Goal: Task Accomplishment & Management: Complete application form

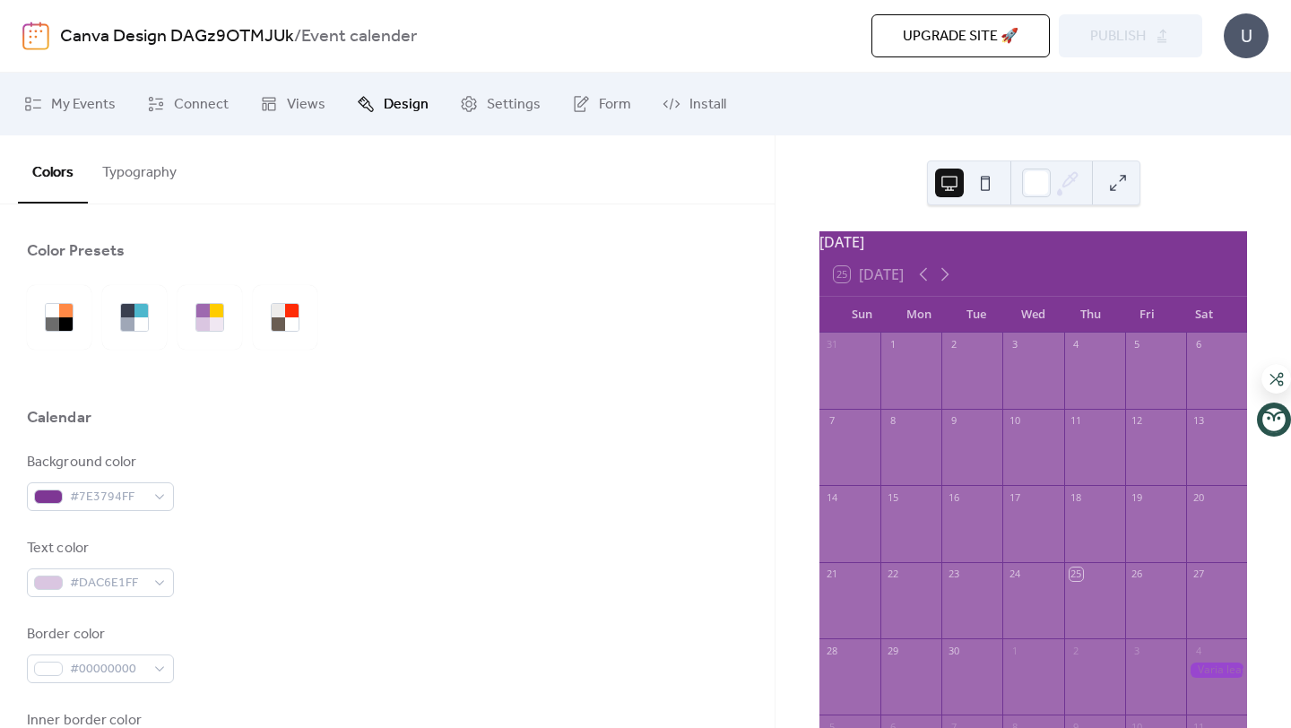
scroll to position [76, 0]
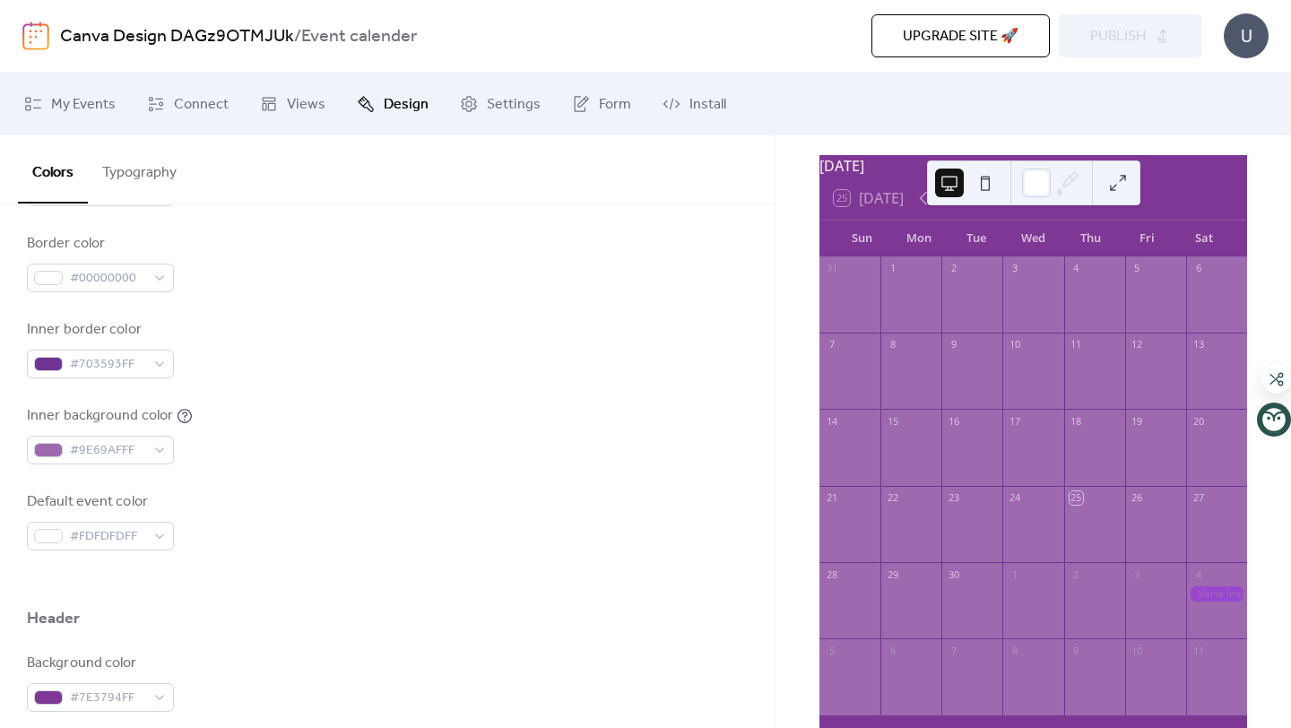
click at [555, 327] on div "Inner border color #703593FF" at bounding box center [387, 348] width 721 height 59
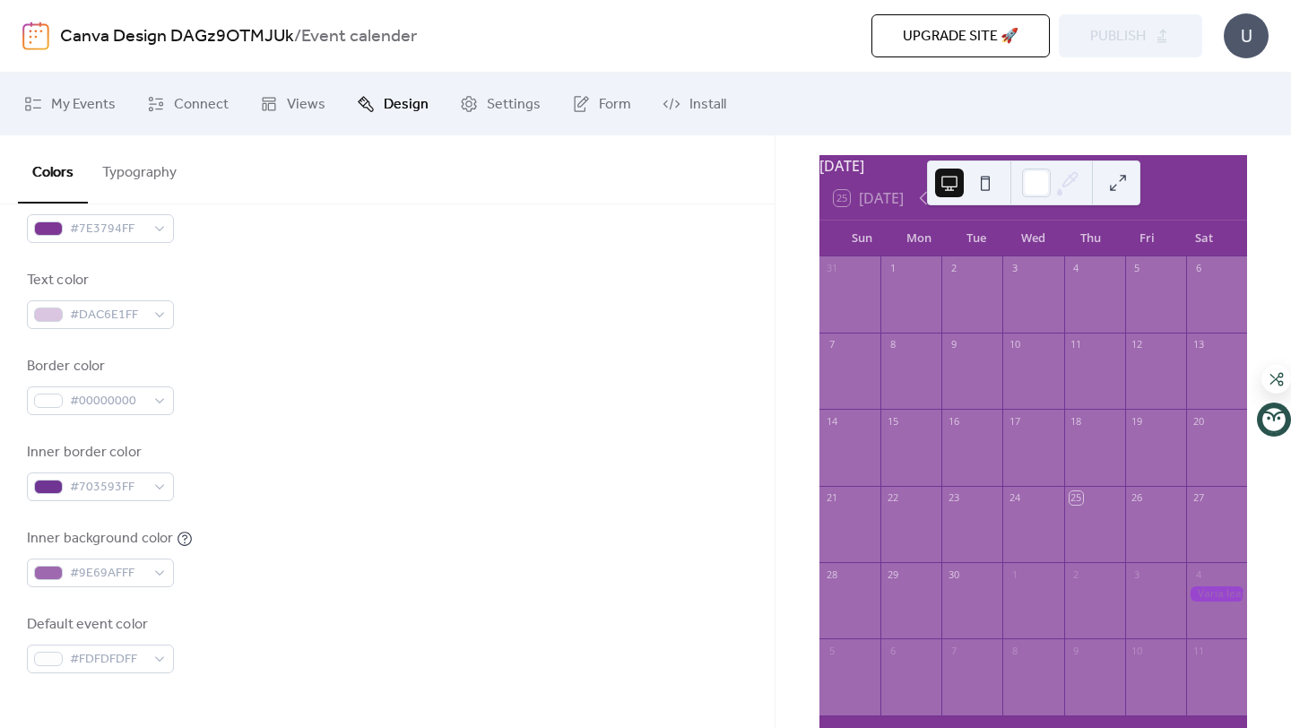
scroll to position [0, 0]
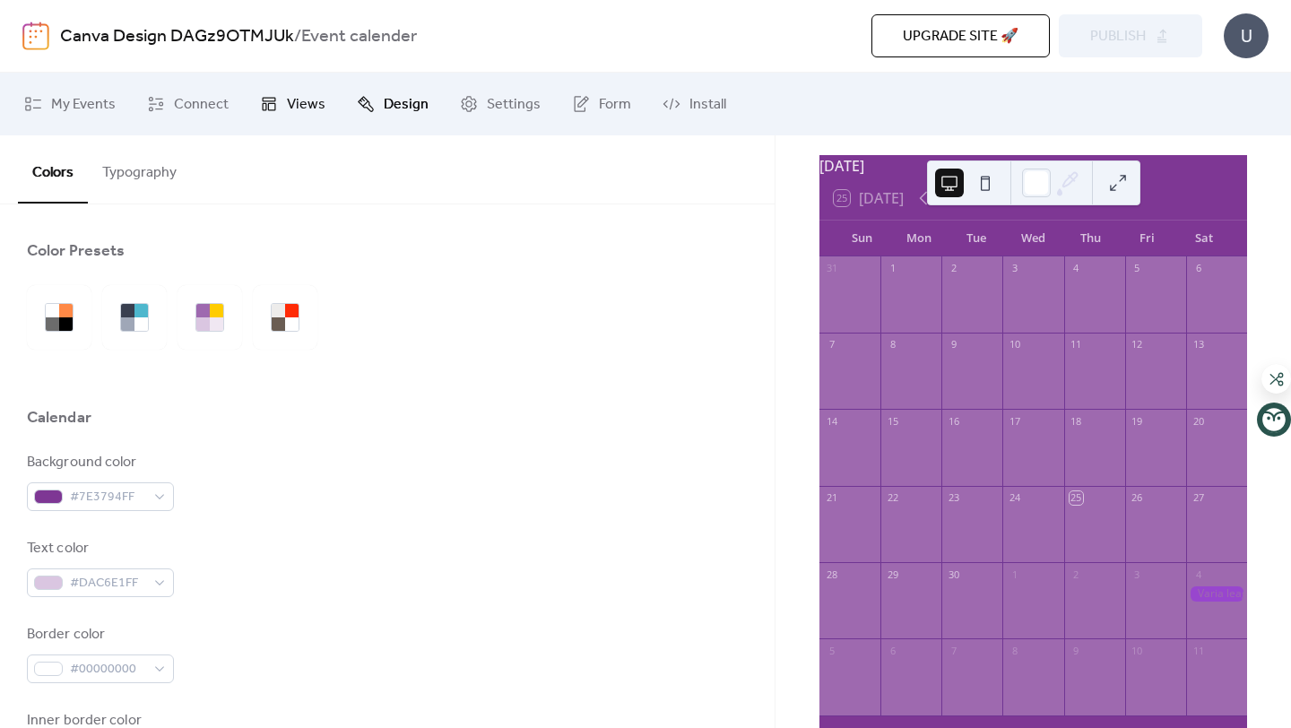
click at [311, 100] on span "Views" at bounding box center [306, 105] width 39 height 22
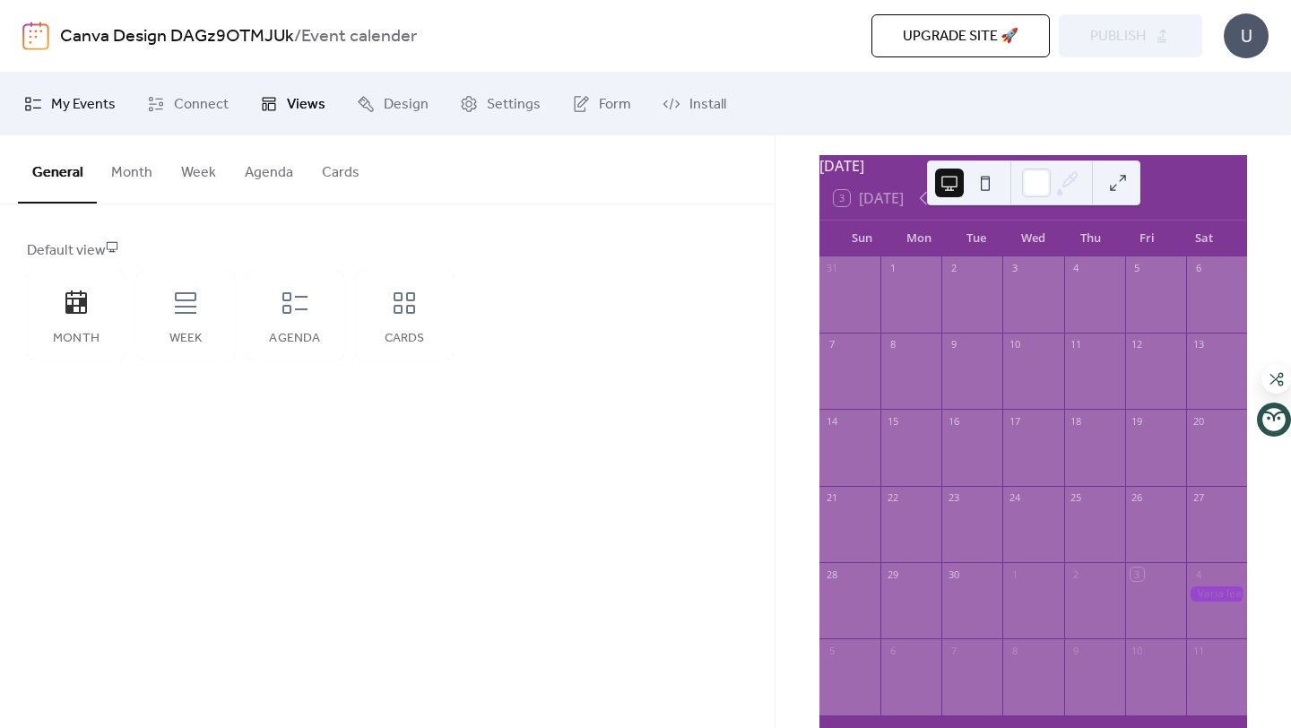
click at [95, 103] on span "My Events" at bounding box center [83, 105] width 65 height 22
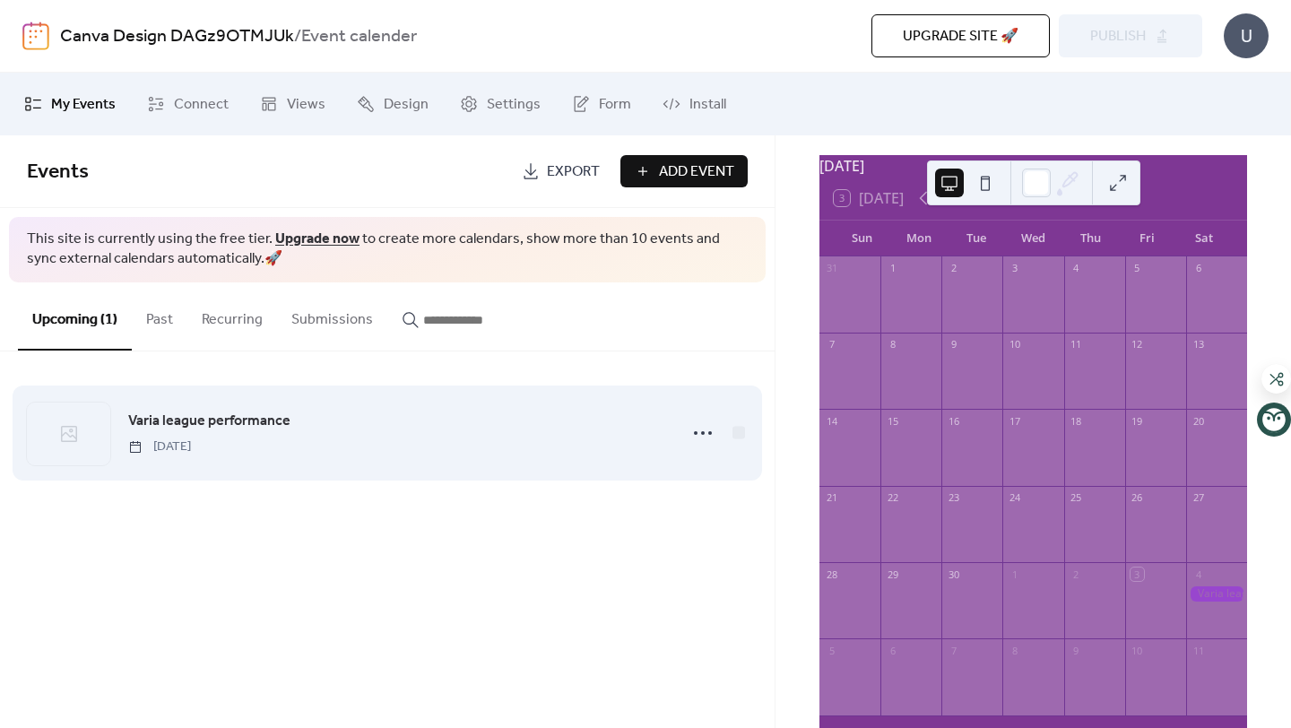
click at [286, 427] on span "Varia league performance" at bounding box center [209, 422] width 162 height 22
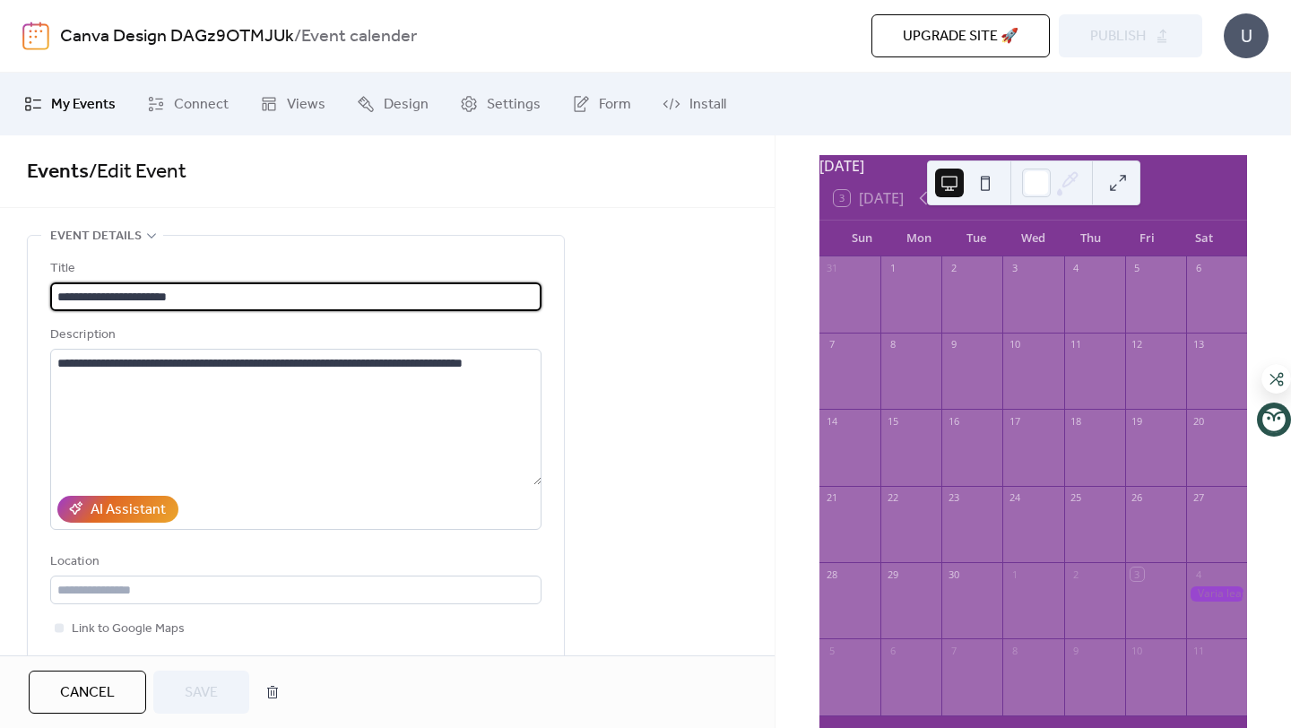
click at [100, 108] on span "My Events" at bounding box center [83, 105] width 65 height 22
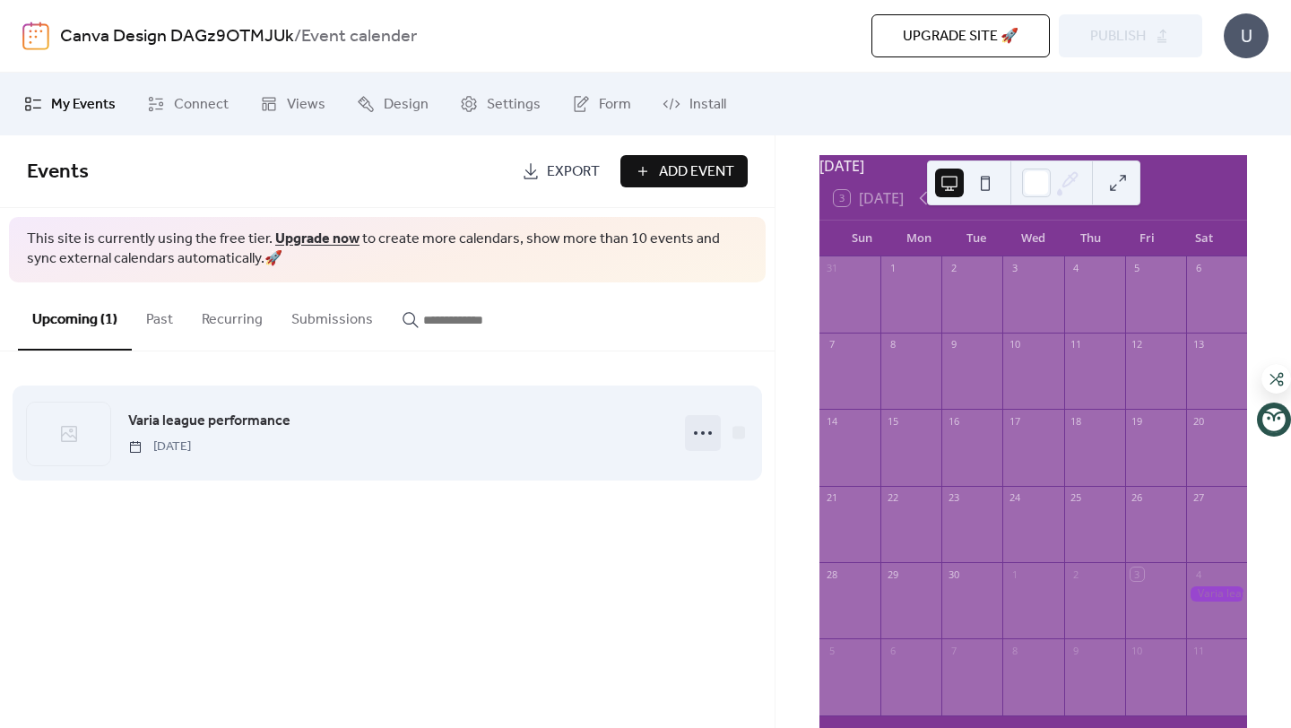
click at [703, 430] on icon at bounding box center [703, 433] width 29 height 29
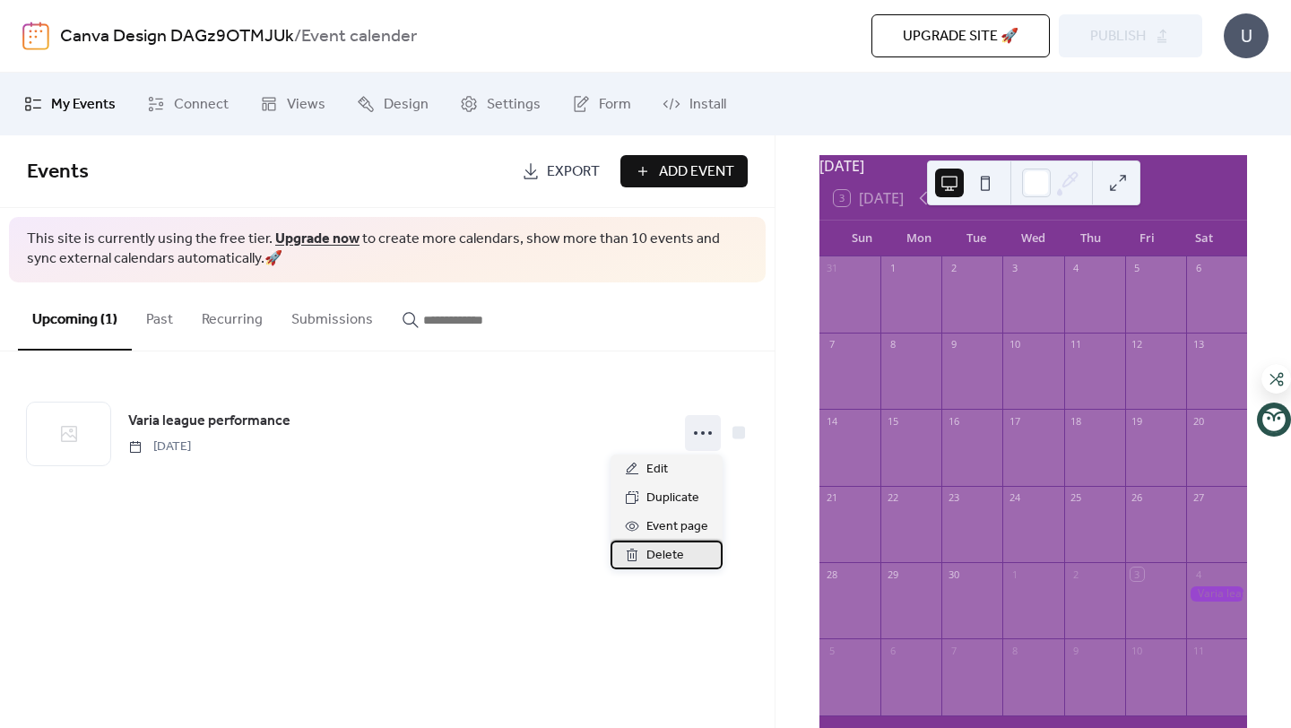
click at [655, 551] on span "Delete" at bounding box center [665, 556] width 38 height 22
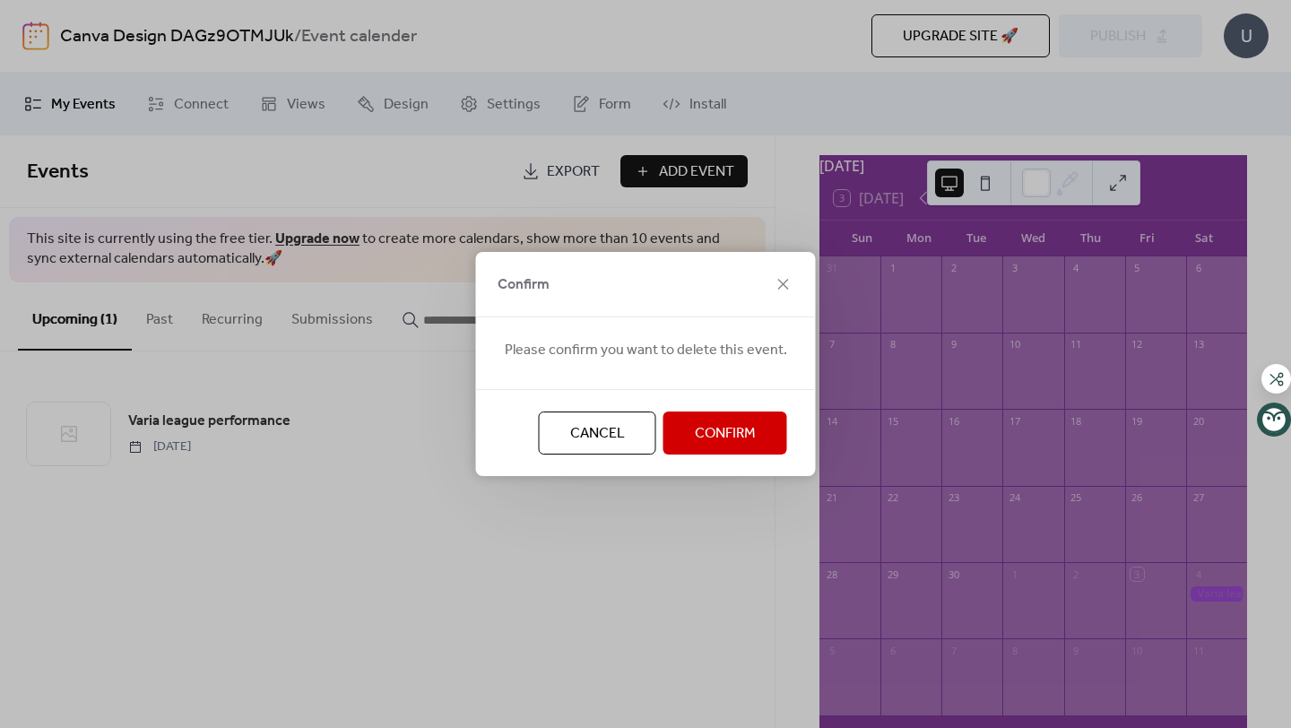
click at [705, 425] on span "Confirm" at bounding box center [725, 434] width 61 height 22
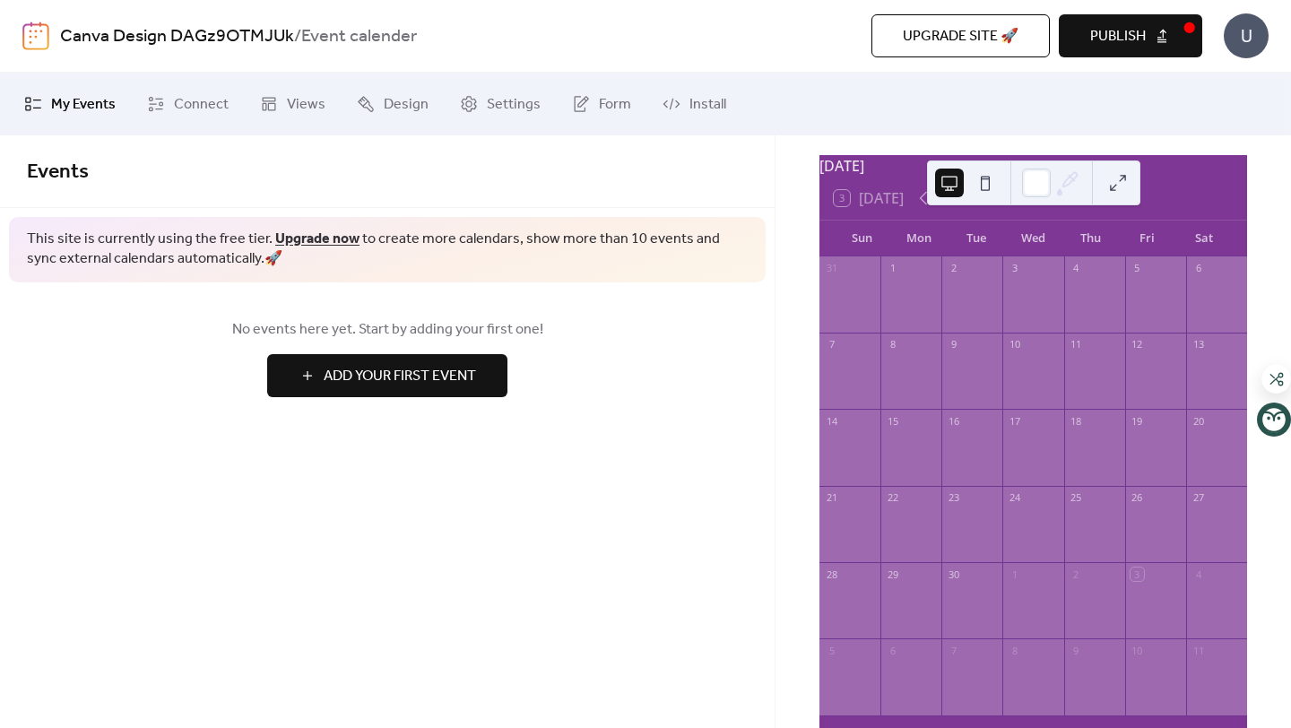
click at [451, 370] on span "Add Your First Event" at bounding box center [400, 377] width 152 height 22
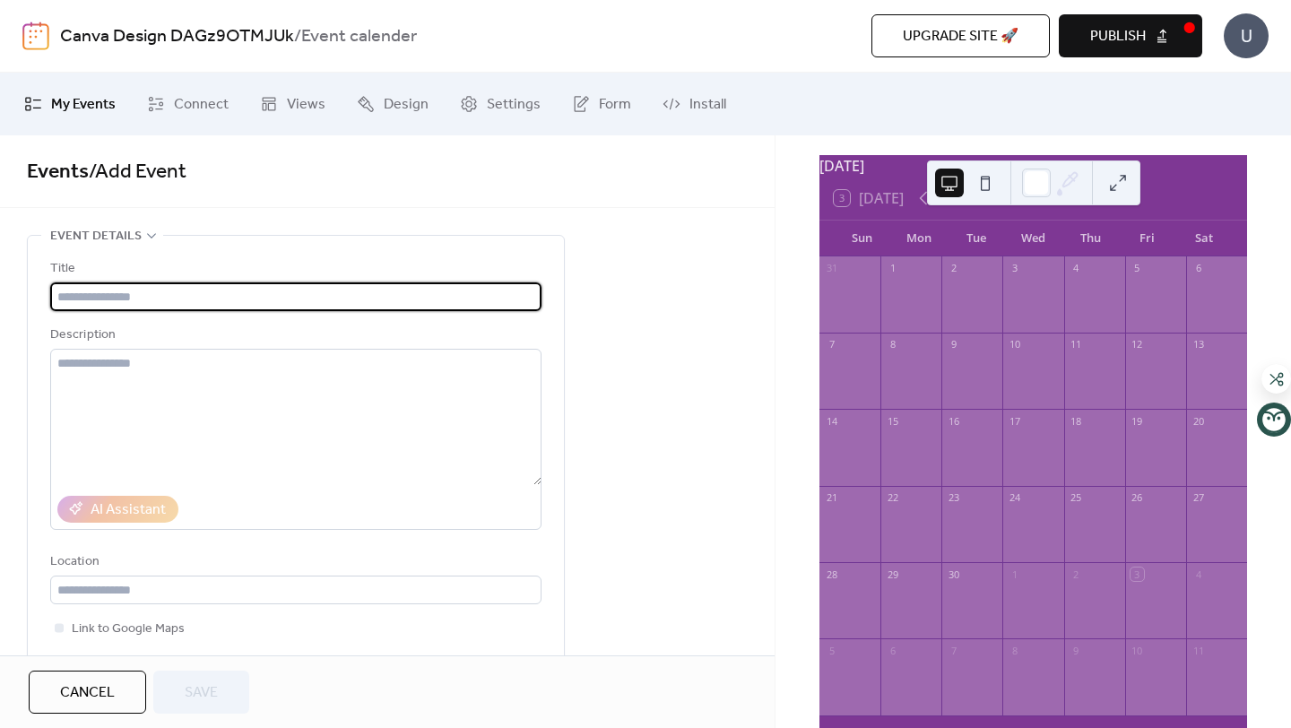
click at [322, 293] on input "text" at bounding box center [295, 296] width 491 height 29
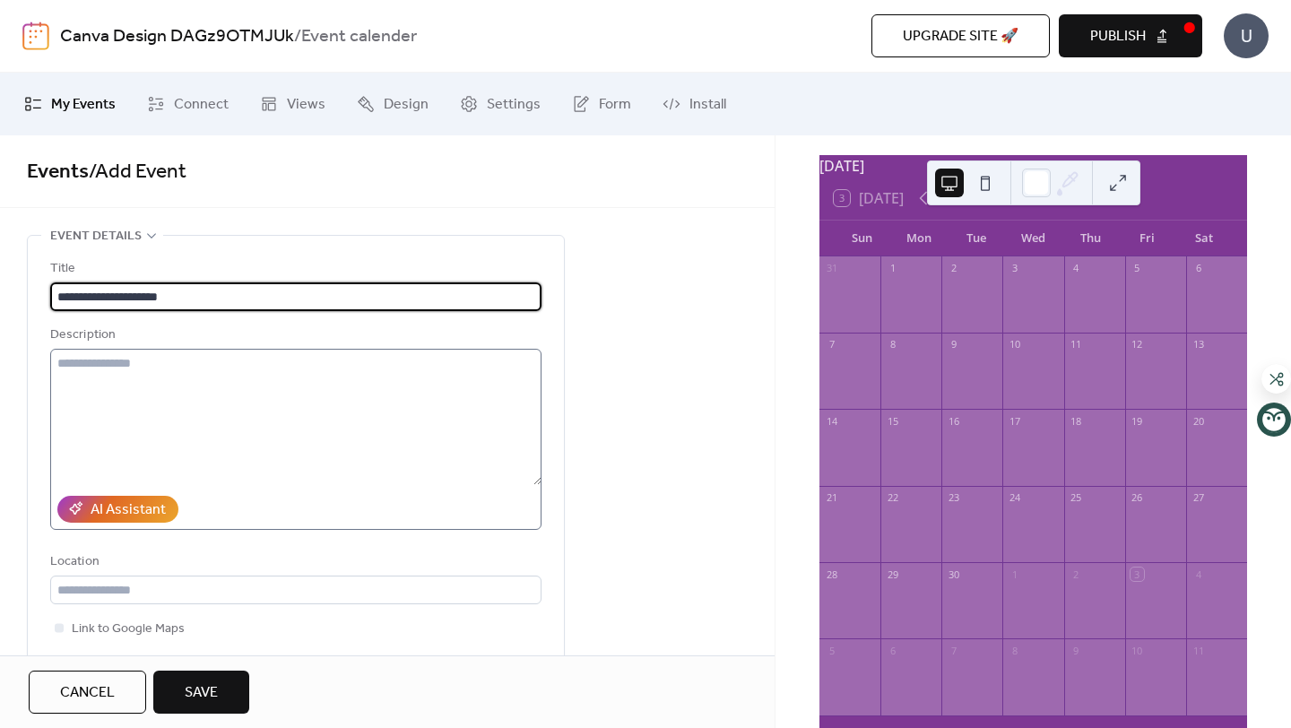
type input "**********"
click at [306, 406] on textarea at bounding box center [295, 417] width 491 height 136
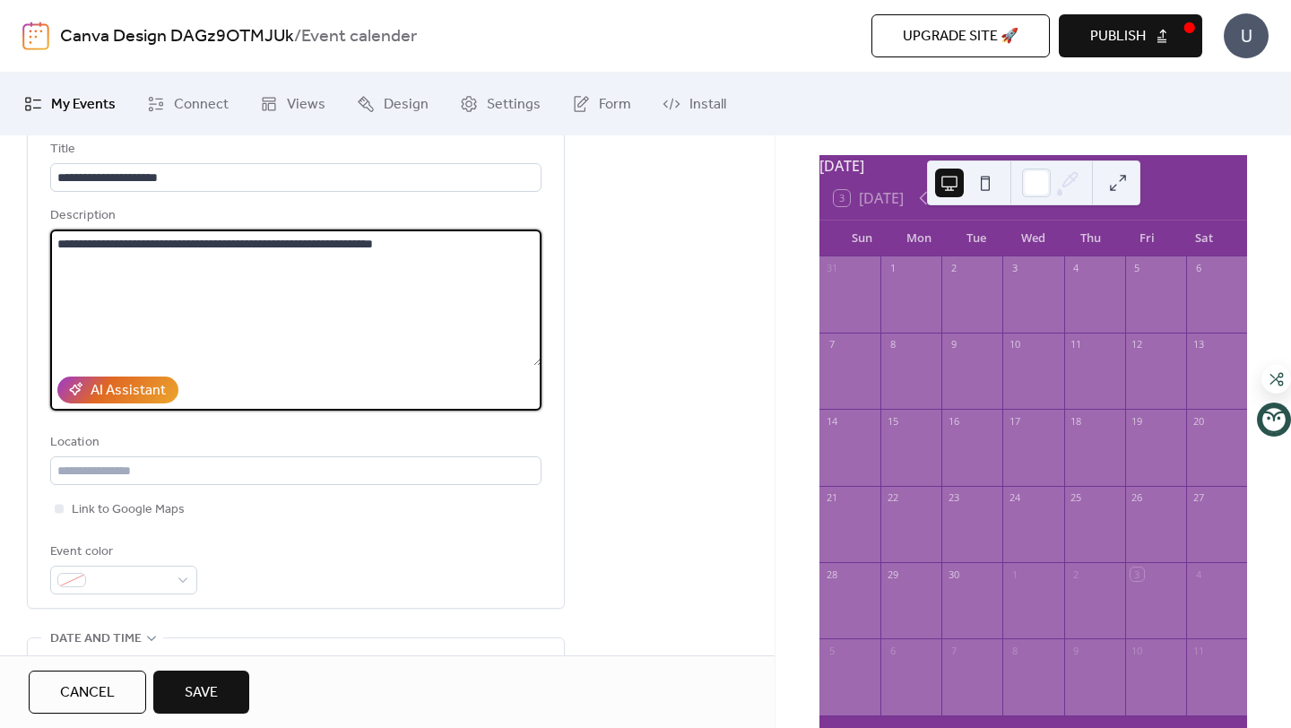
scroll to position [139, 0]
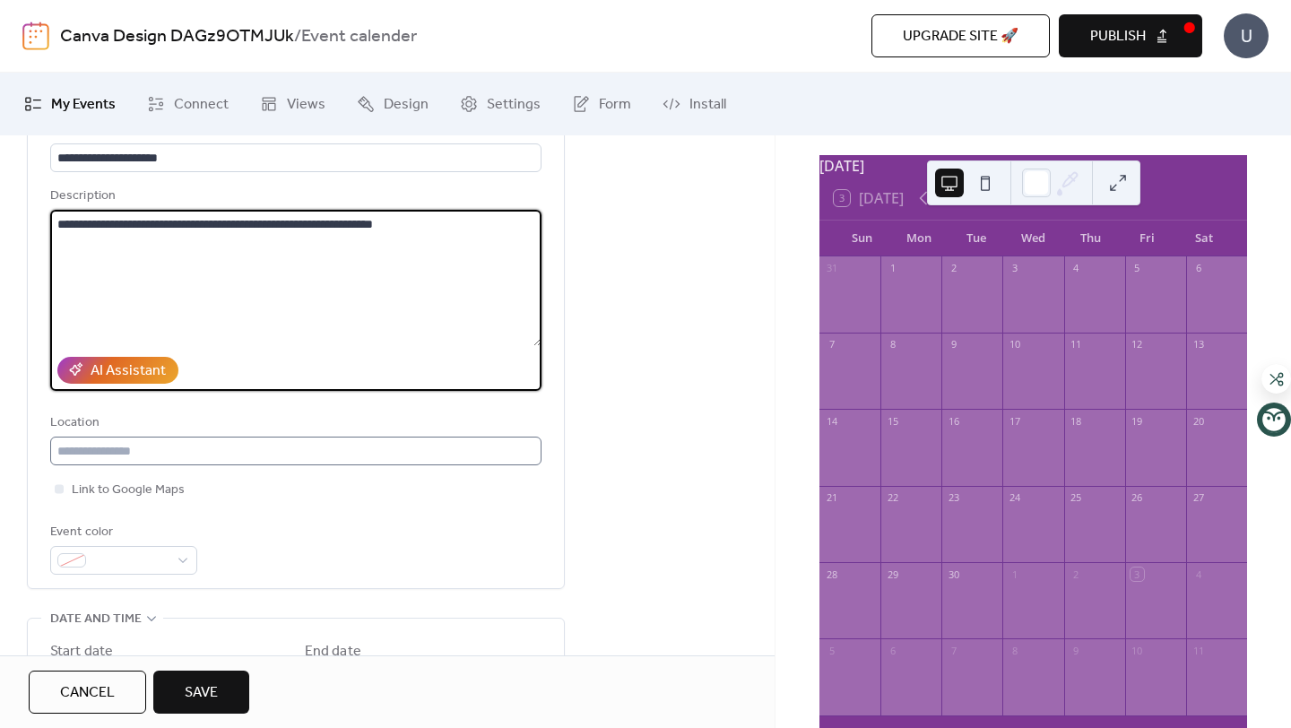
type textarea "**********"
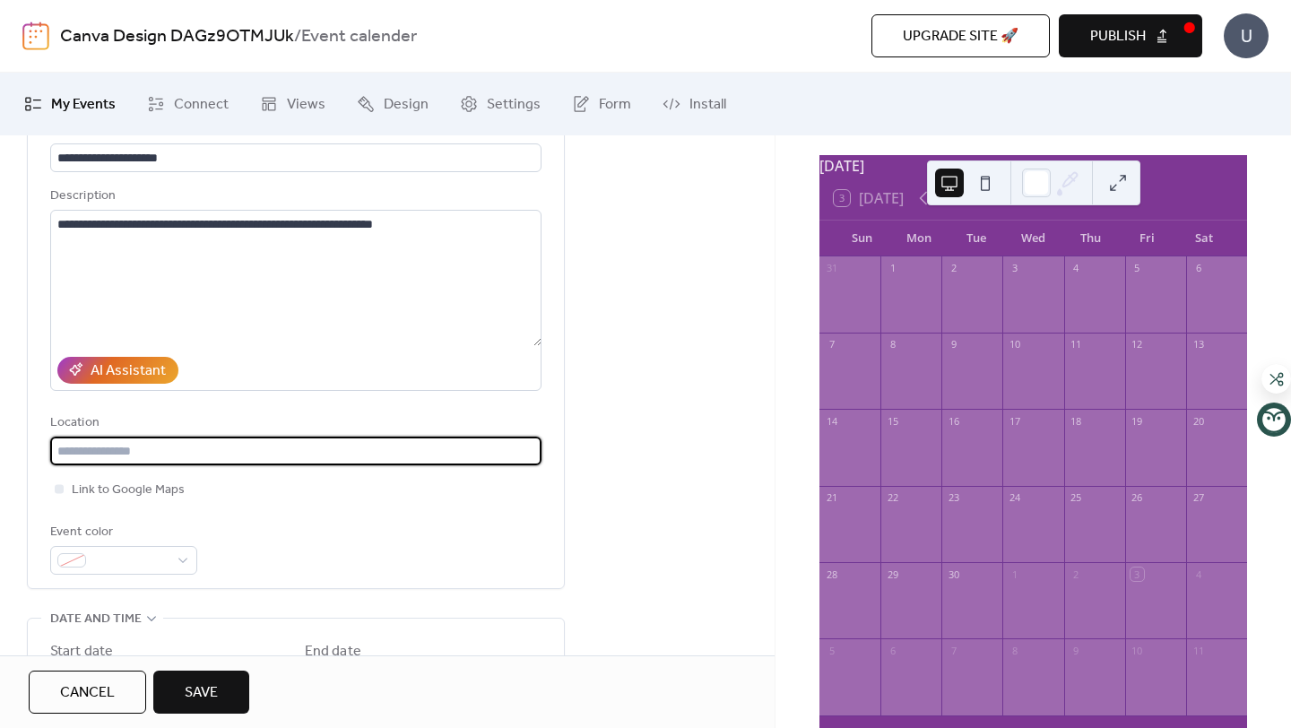
click at [229, 451] on input "text" at bounding box center [295, 451] width 491 height 29
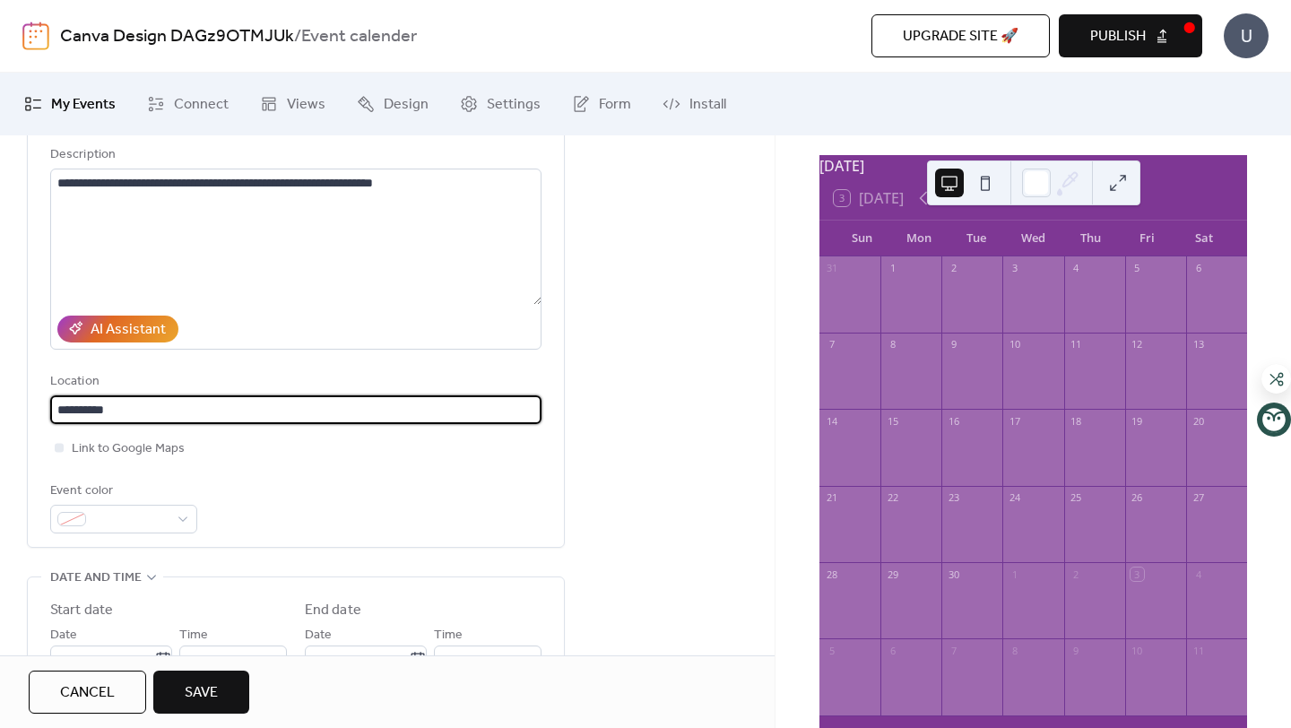
scroll to position [217, 0]
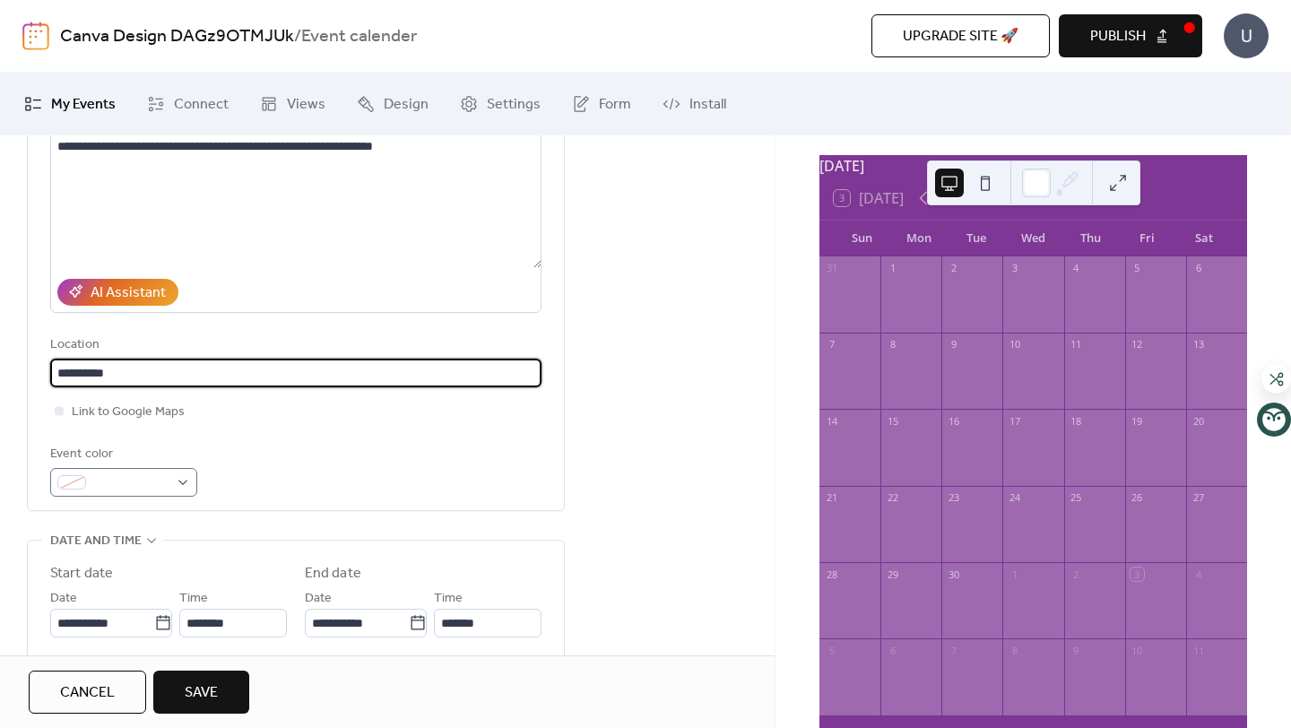
type input "**********"
click at [180, 490] on div at bounding box center [123, 482] width 147 height 29
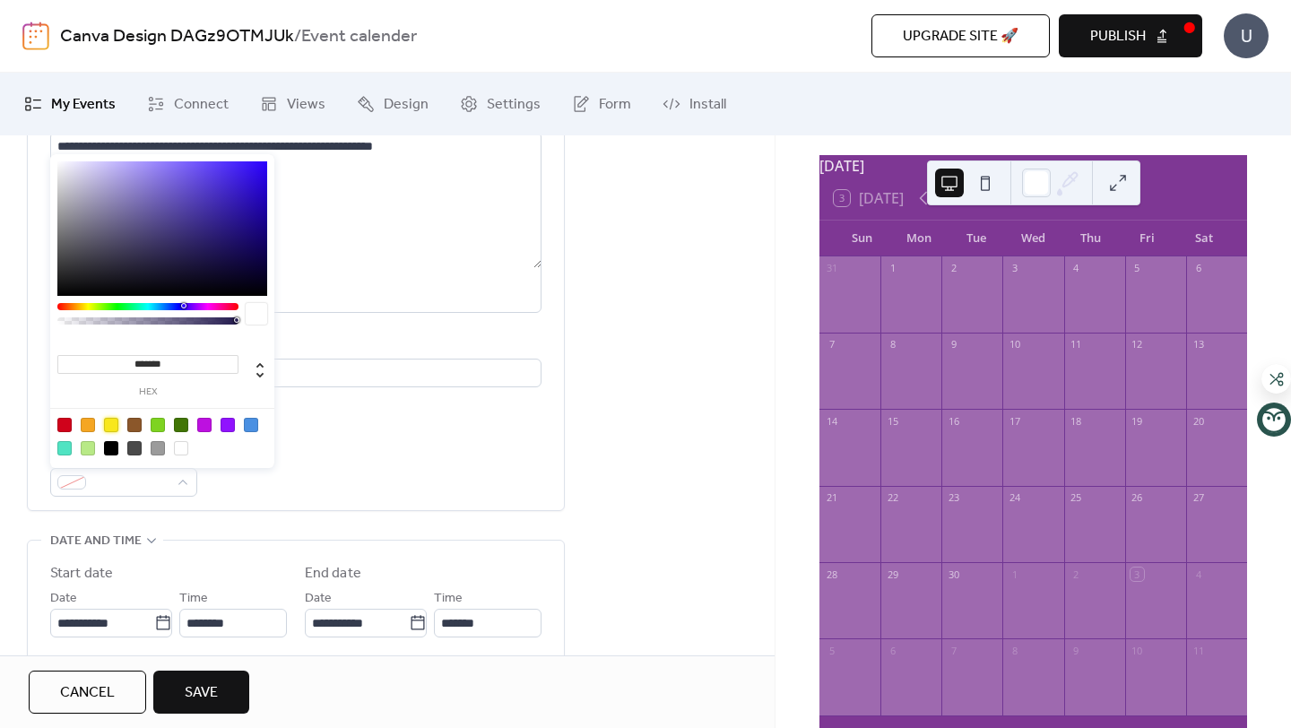
click at [113, 426] on div at bounding box center [111, 425] width 14 height 14
type input "*******"
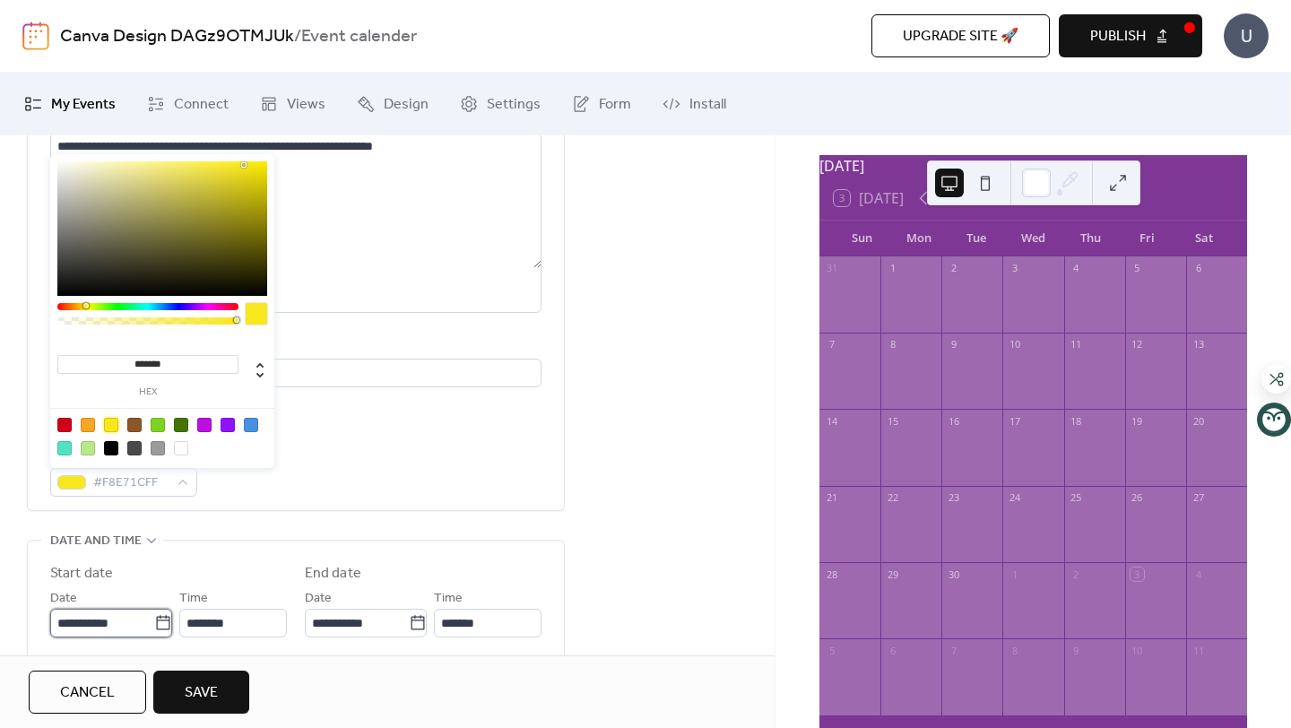
click at [135, 631] on input "**********" at bounding box center [102, 623] width 104 height 29
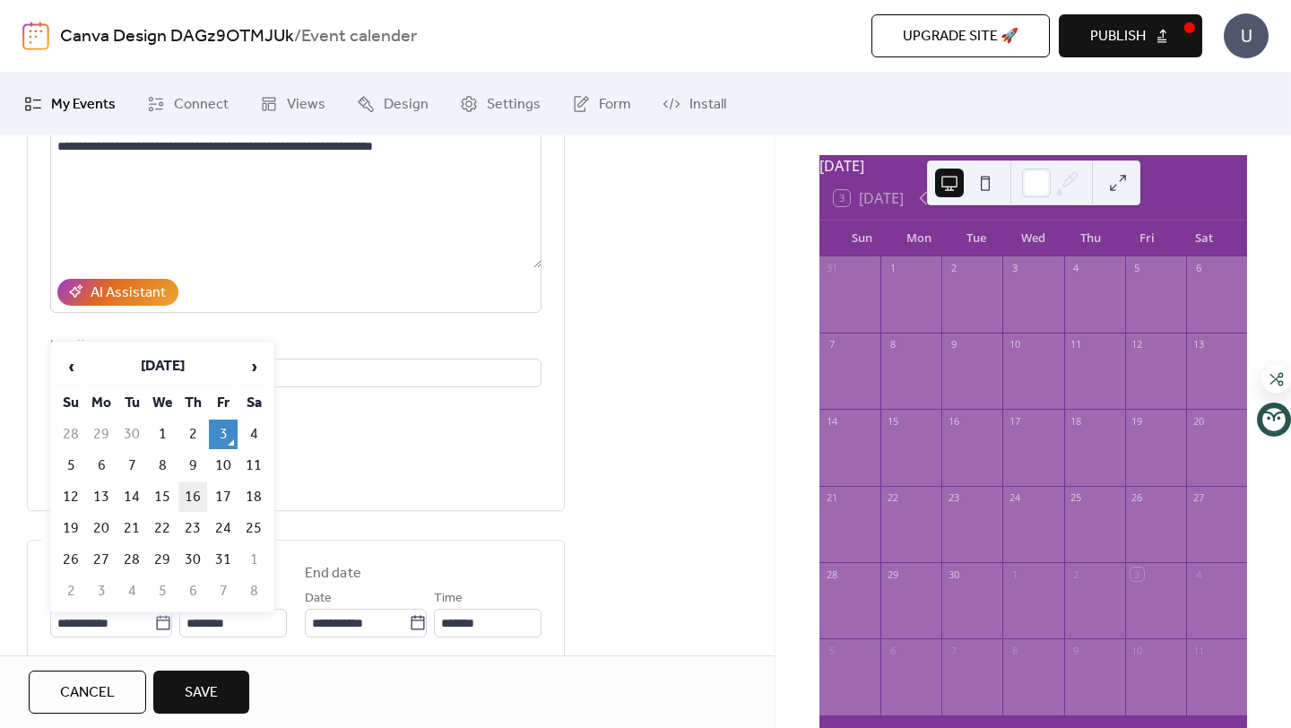
click at [195, 502] on td "16" at bounding box center [192, 497] width 29 height 30
type input "**********"
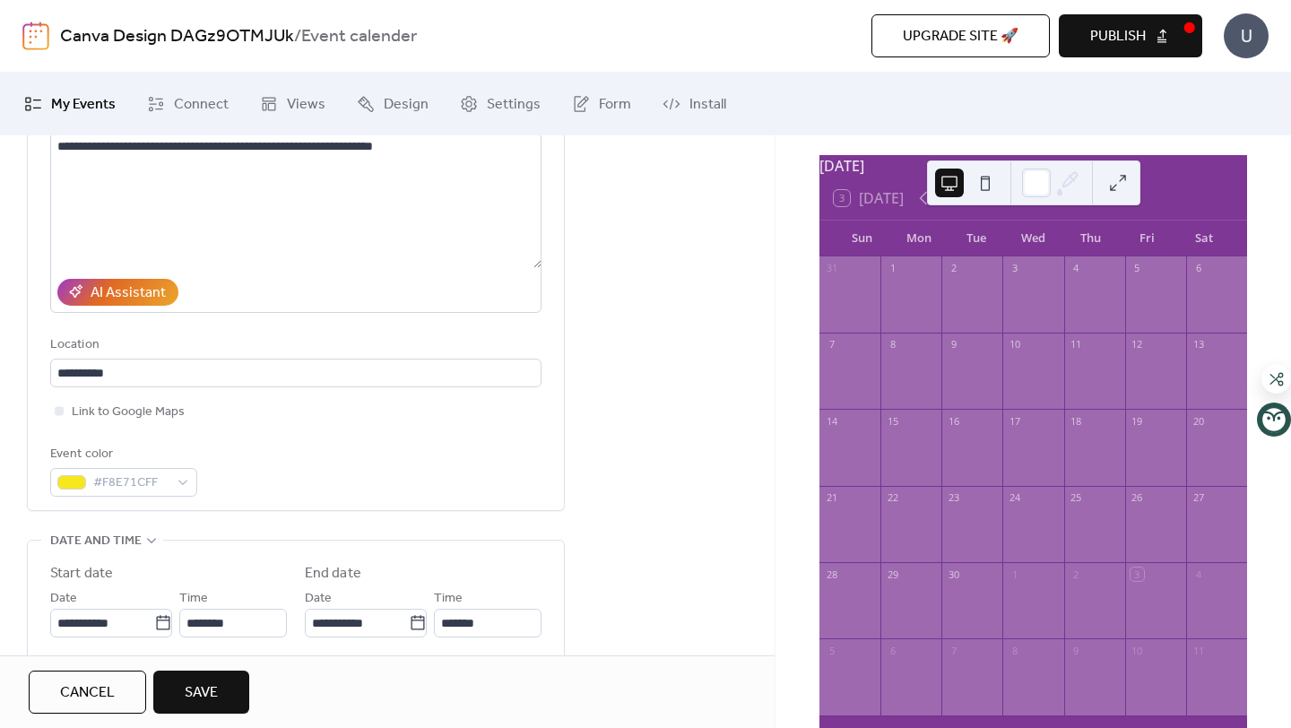
click at [213, 685] on span "Save" at bounding box center [201, 693] width 33 height 22
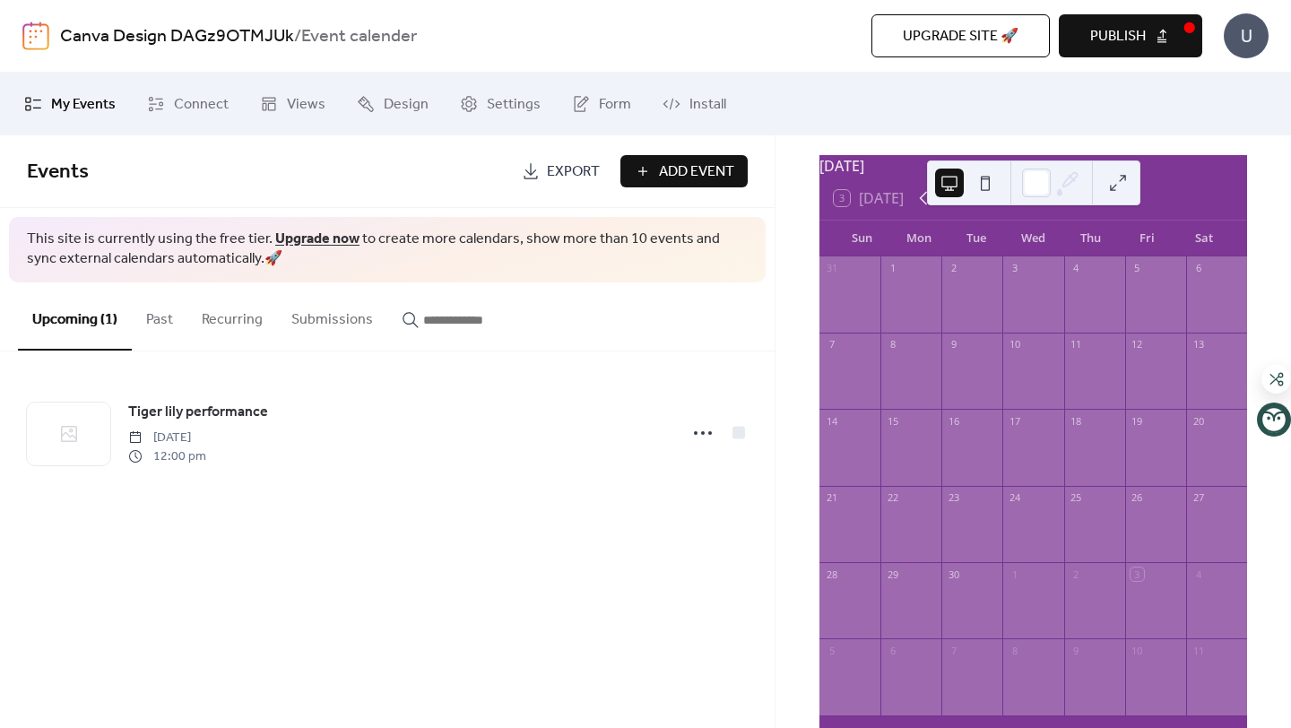
click at [922, 209] on icon at bounding box center [924, 198] width 22 height 22
click at [940, 209] on icon at bounding box center [945, 198] width 22 height 22
click at [924, 220] on div "3 [DATE]" at bounding box center [1034, 198] width 428 height 43
click at [1093, 449] on div "Tiger lily performance" at bounding box center [1135, 441] width 110 height 15
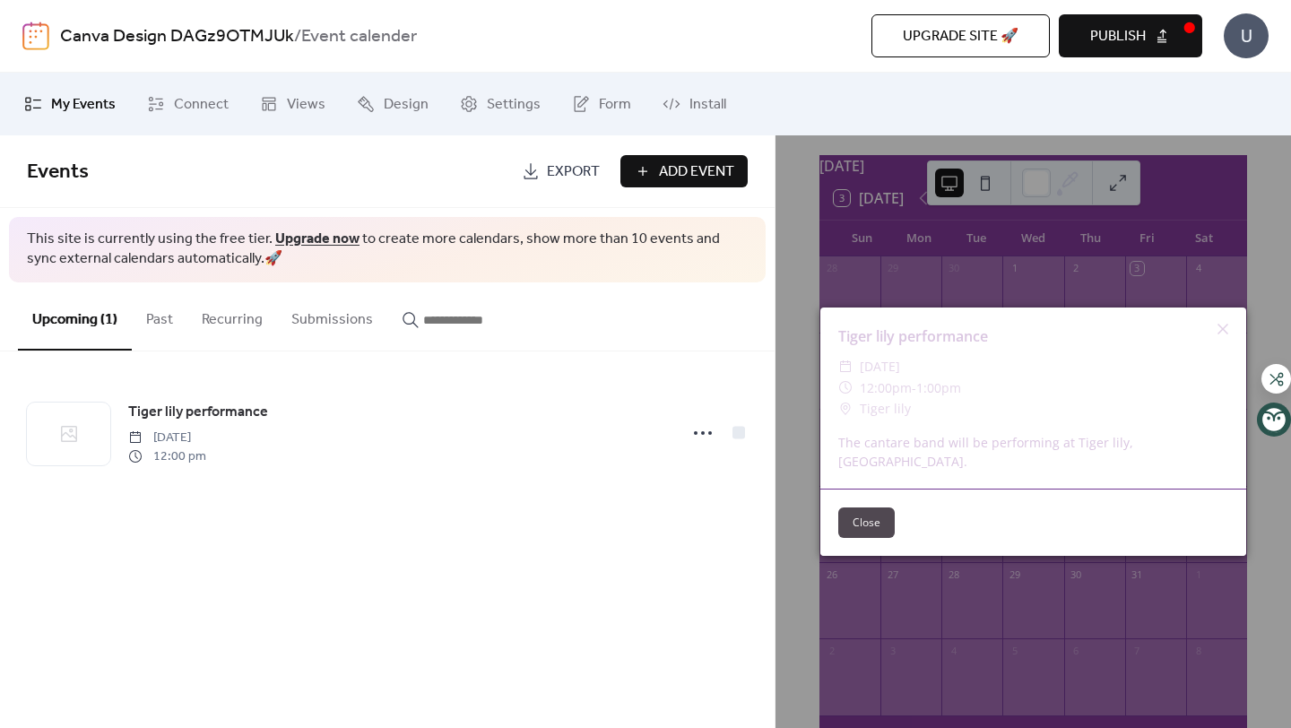
click at [876, 510] on button "Close" at bounding box center [866, 523] width 56 height 30
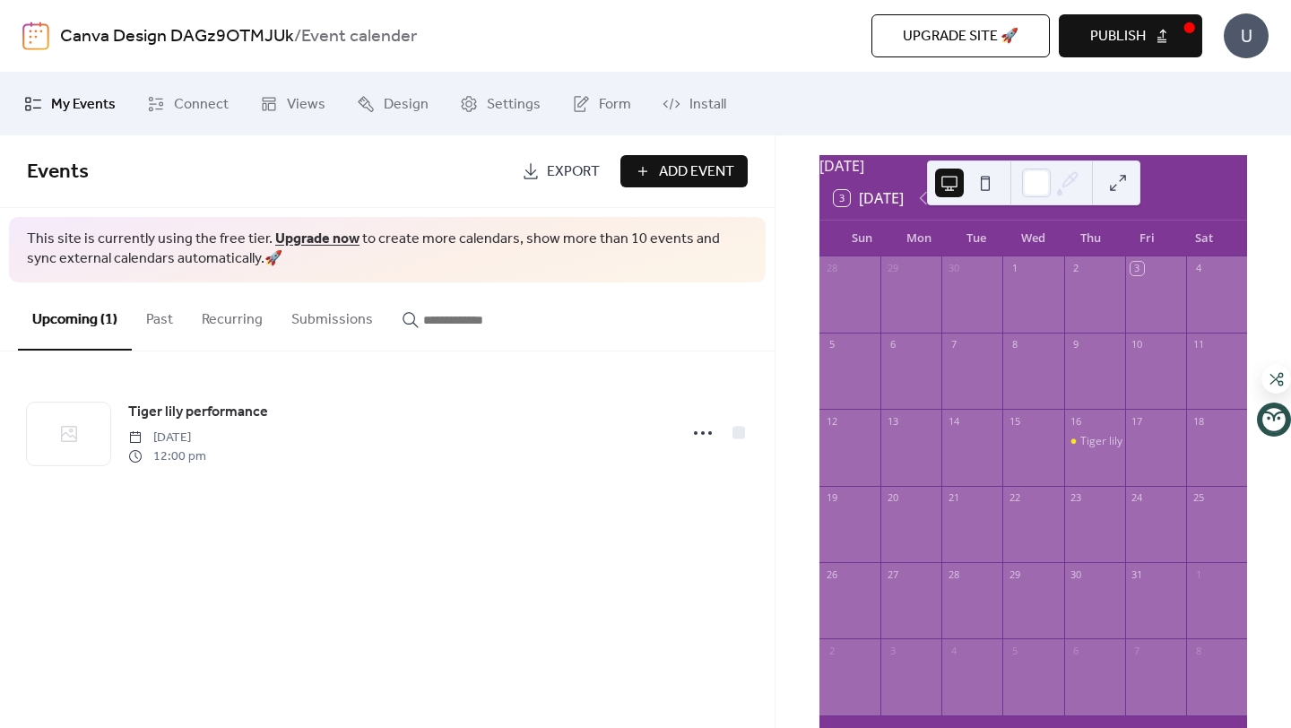
click at [1198, 44] on button "Publish" at bounding box center [1130, 35] width 143 height 43
click at [1198, 44] on div "Upgrade site 🚀 Preview Publish" at bounding box center [925, 35] width 553 height 43
click at [1011, 91] on ul "My Events Connect Views Design Settings Form Install" at bounding box center [645, 104] width 1269 height 48
